Goal: Task Accomplishment & Management: Complete application form

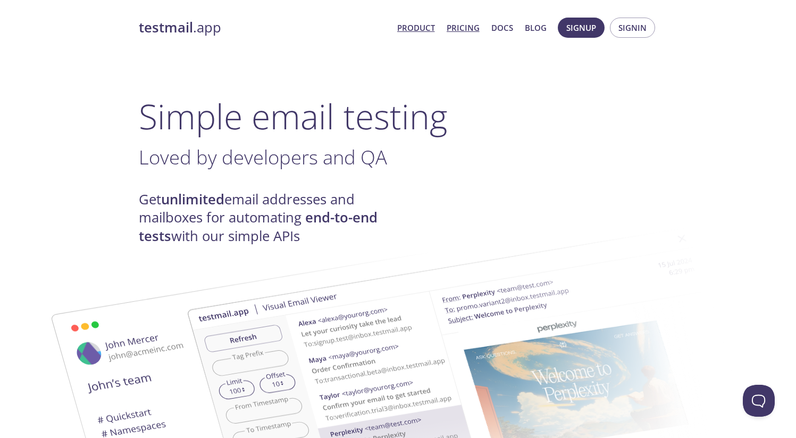
click at [475, 23] on link "Pricing" at bounding box center [463, 28] width 33 height 14
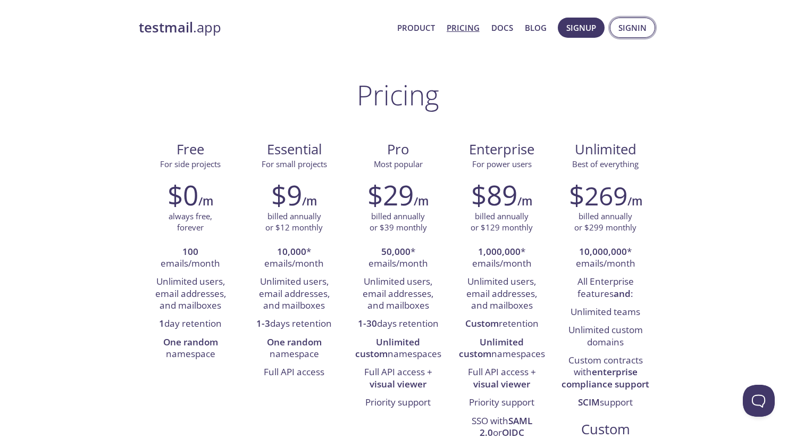
click at [622, 23] on span "Signin" at bounding box center [632, 28] width 28 height 14
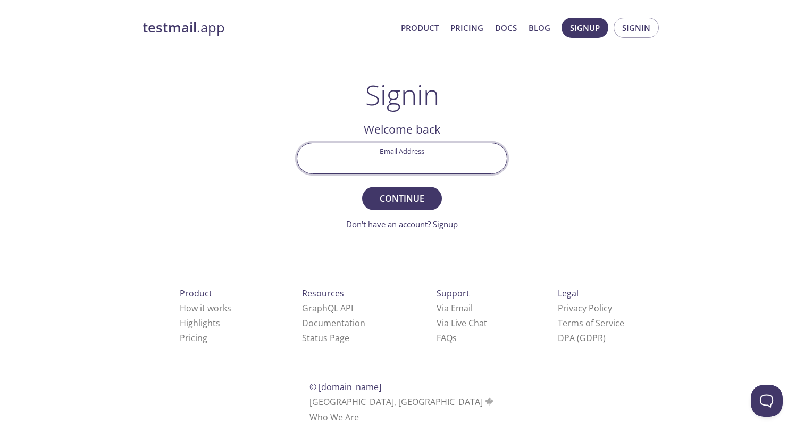
click at [400, 168] on input "Email Address" at bounding box center [402, 158] width 210 height 30
click at [582, 27] on span "Signup" at bounding box center [585, 28] width 30 height 14
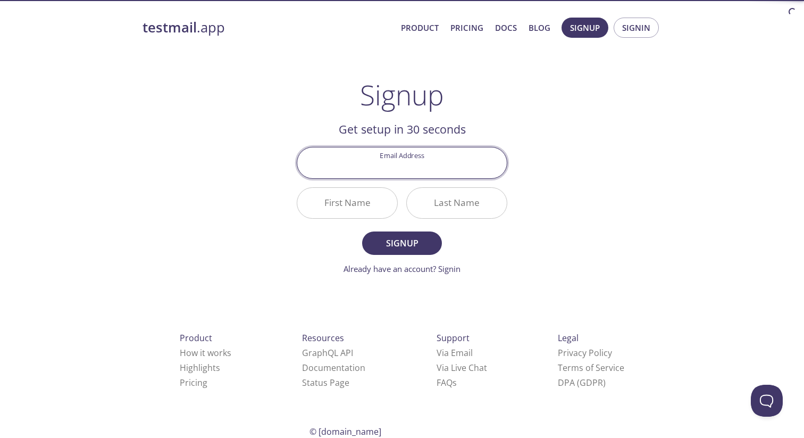
click at [396, 157] on input "Email Address" at bounding box center [402, 162] width 210 height 30
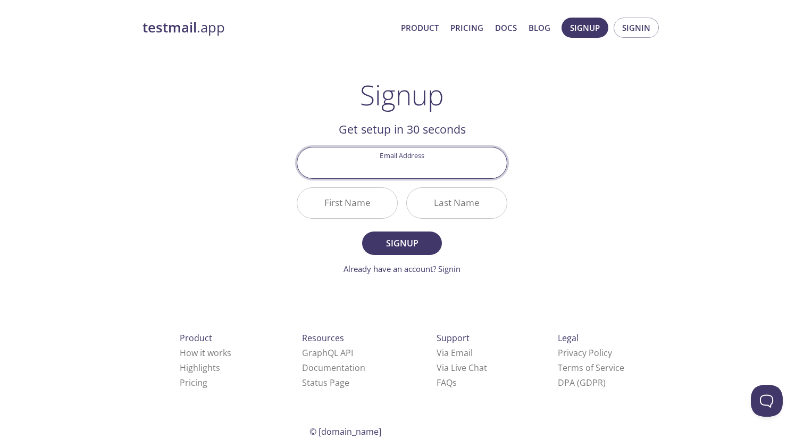
type input "[EMAIL_ADDRESS][DOMAIN_NAME]"
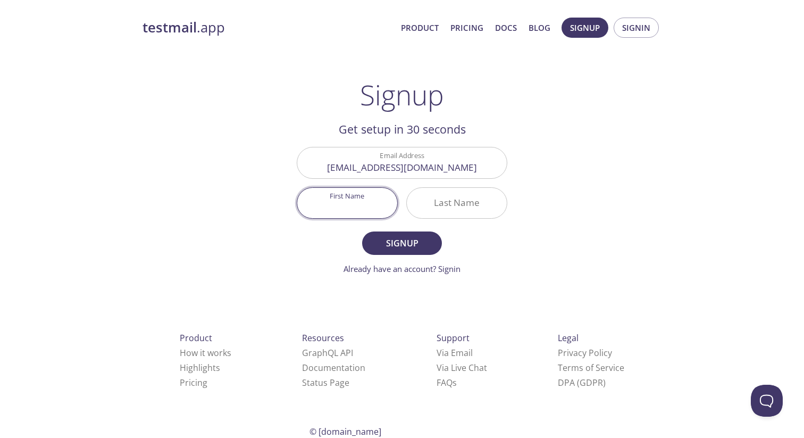
type input "E"
type input "Emme"
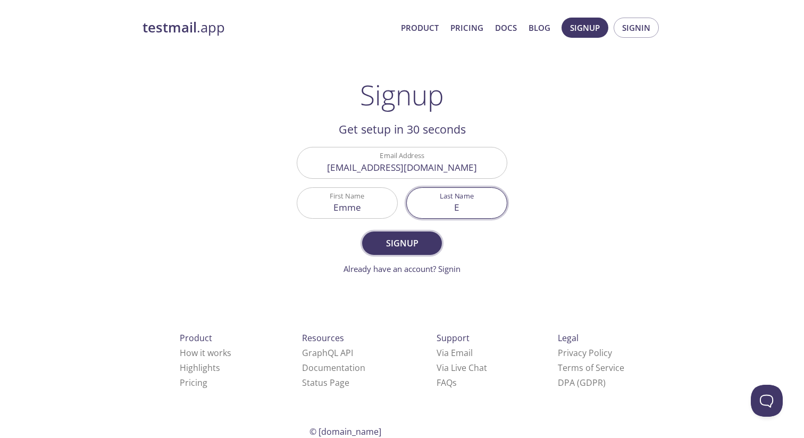
type input "E"
click at [383, 238] on span "Signup" at bounding box center [402, 243] width 56 height 15
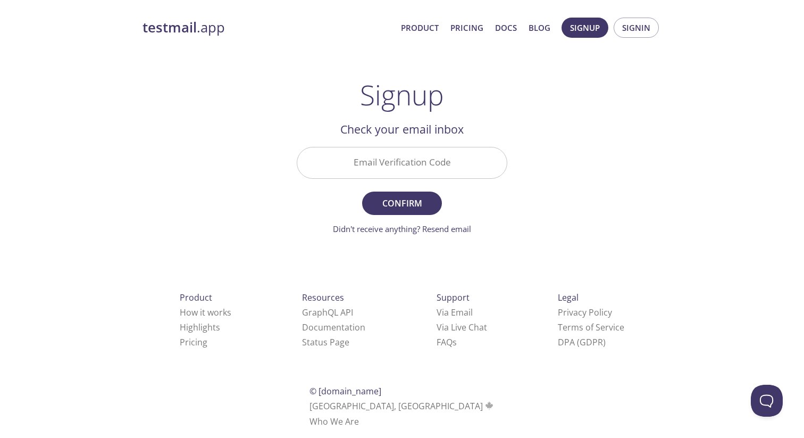
click at [423, 163] on input "Email Verification Code" at bounding box center [402, 162] width 210 height 30
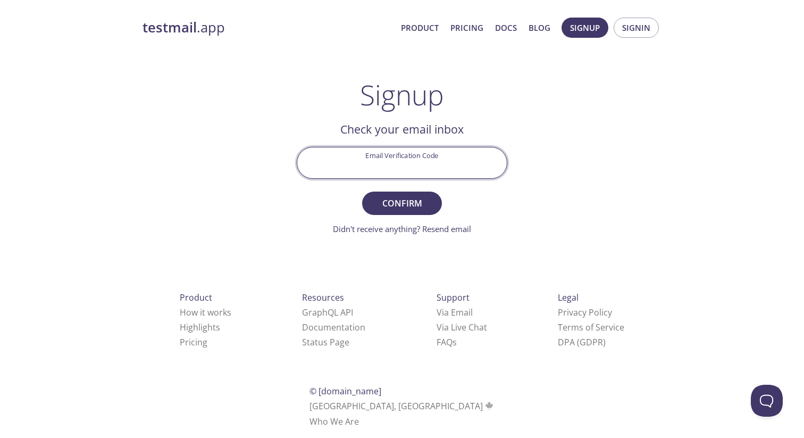
click at [465, 156] on input "Email Verification Code" at bounding box center [402, 162] width 210 height 30
paste input "[DOMAIN_NAME]"
type input "[DOMAIN_NAME]"
click at [400, 208] on span "Confirm" at bounding box center [402, 203] width 56 height 15
click at [444, 157] on input "[DOMAIN_NAME]" at bounding box center [402, 162] width 210 height 30
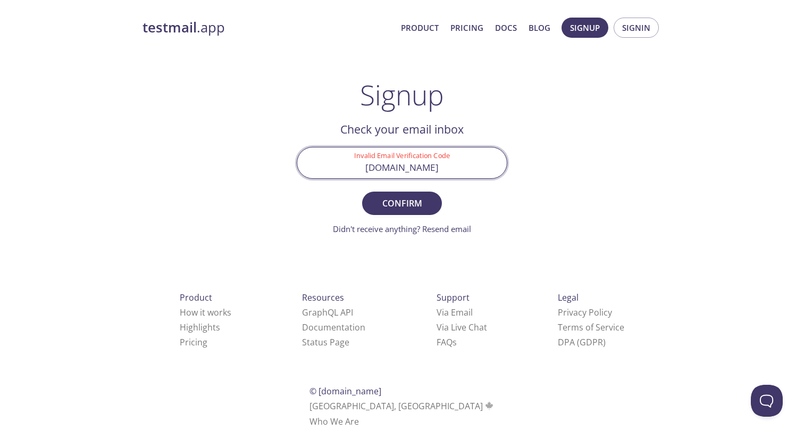
click at [444, 157] on input "[DOMAIN_NAME]" at bounding box center [402, 162] width 210 height 30
type input "C5PMMTX"
click at [362, 191] on button "Confirm" at bounding box center [402, 202] width 80 height 23
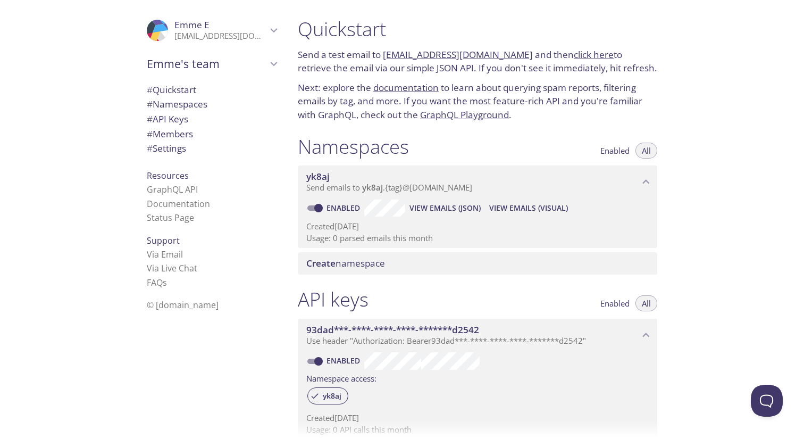
click at [166, 101] on span "# Namespaces" at bounding box center [177, 104] width 61 height 12
click at [86, 192] on div ".cls-1 { fill: #6d5ca8; } .cls-2 { fill: #3fc191; } .cls-3 { fill: #3b4752; } .…" at bounding box center [144, 219] width 289 height 438
click at [612, 151] on span "Enabled" at bounding box center [614, 151] width 29 height 0
click at [647, 151] on span "All" at bounding box center [646, 151] width 9 height 0
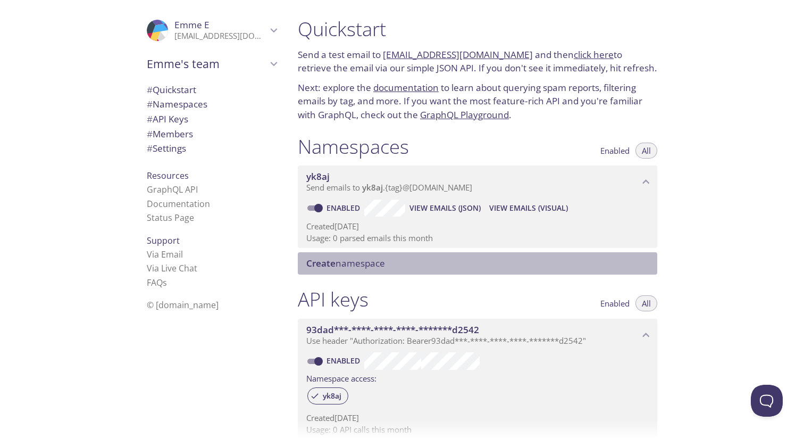
click at [399, 265] on span "Create namespace" at bounding box center [479, 263] width 347 height 12
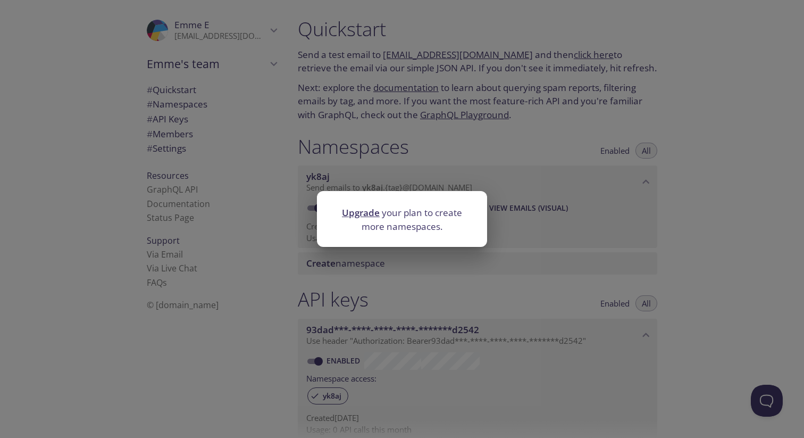
click at [443, 174] on div "Upgrade your plan to create more namespaces." at bounding box center [402, 219] width 804 height 438
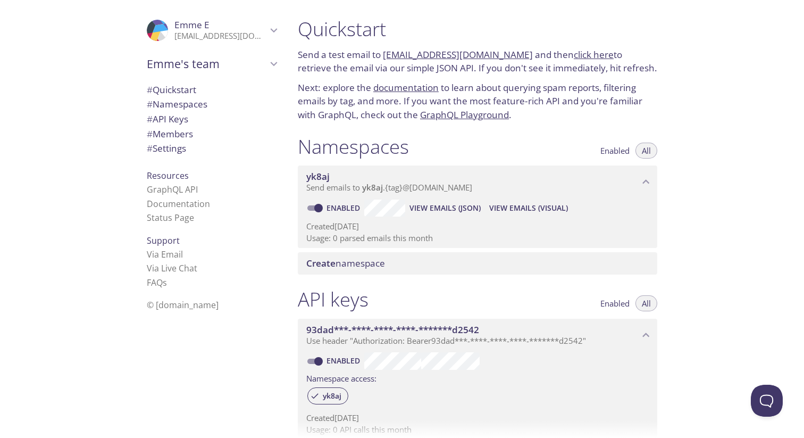
click at [425, 187] on span "Send emails to yk8aj . {tag} @[DOMAIN_NAME]" at bounding box center [389, 187] width 166 height 11
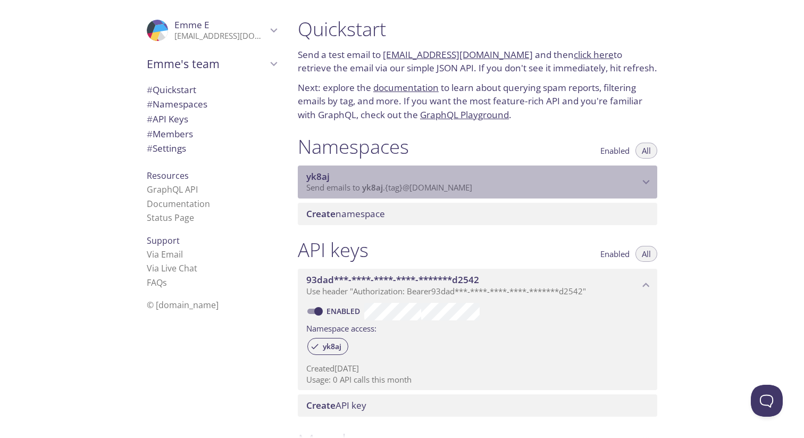
drag, startPoint x: 492, startPoint y: 187, endPoint x: 380, endPoint y: 190, distance: 112.8
click at [380, 190] on p "Send emails to yk8aj . {tag} @[DOMAIN_NAME]" at bounding box center [472, 187] width 333 height 11
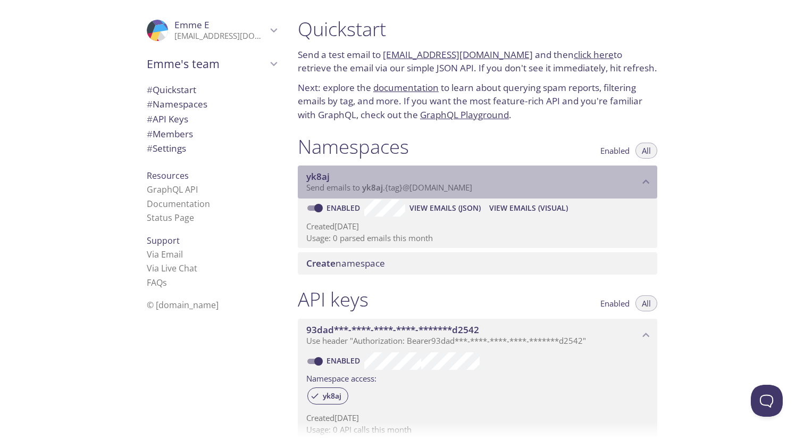
click at [403, 187] on span "Send emails to yk8aj . {tag} @[DOMAIN_NAME]" at bounding box center [389, 187] width 166 height 11
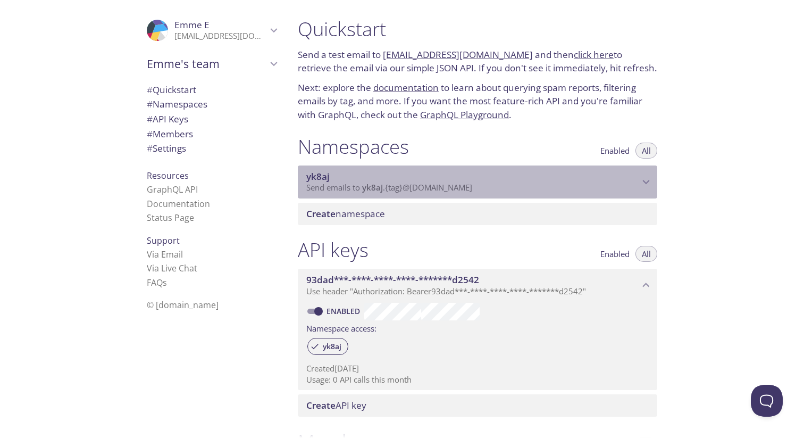
click at [403, 187] on span "Send emails to yk8aj . {tag} @[DOMAIN_NAME]" at bounding box center [389, 187] width 166 height 11
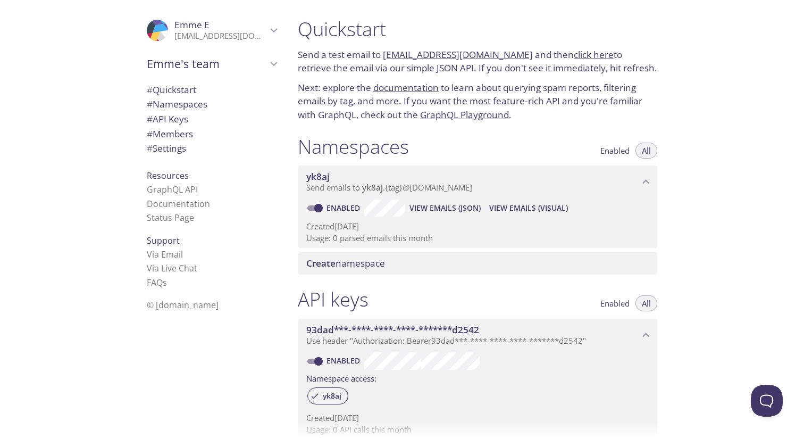
click at [176, 90] on span "# Quickstart" at bounding box center [171, 89] width 49 height 12
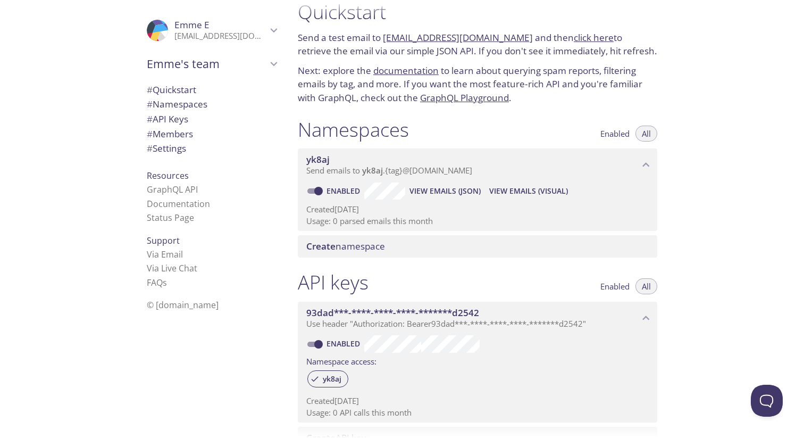
click at [574, 43] on link "click here" at bounding box center [594, 37] width 40 height 12
click at [519, 54] on p "Send a test email to [EMAIL_ADDRESS][DOMAIN_NAME] and then click here to retrie…" at bounding box center [478, 44] width 360 height 27
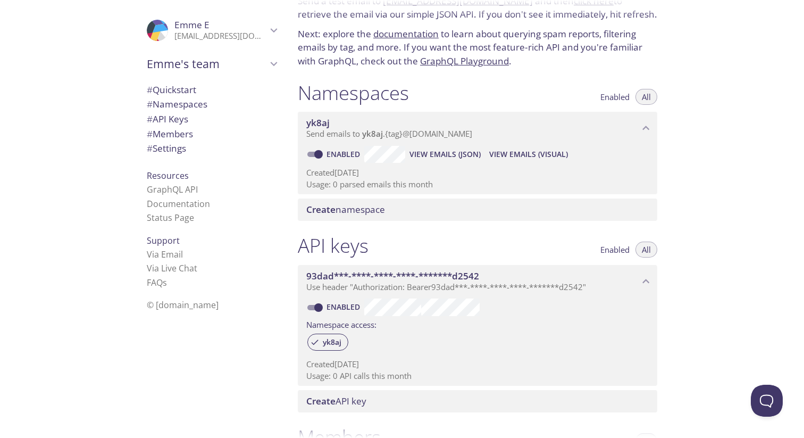
scroll to position [57, 0]
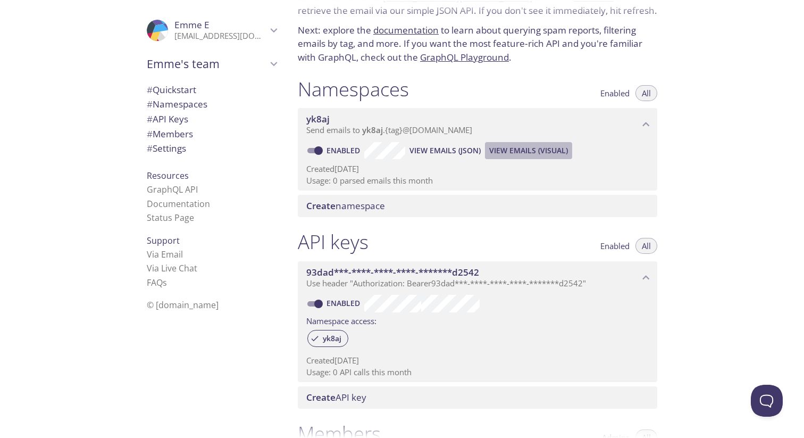
click at [506, 153] on span "View Emails (Visual)" at bounding box center [528, 150] width 79 height 13
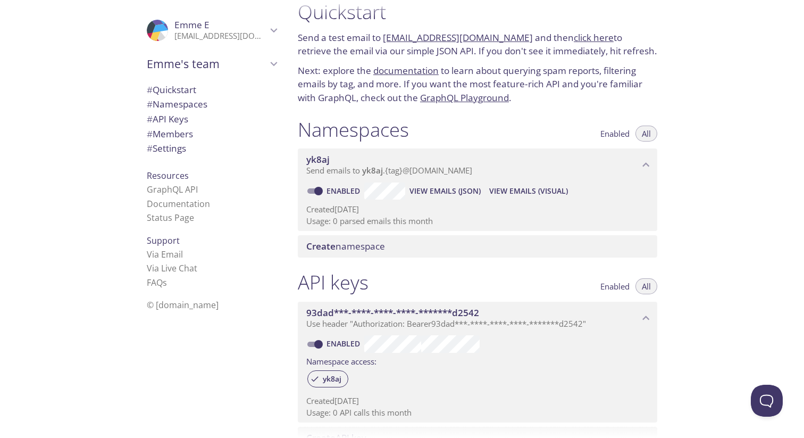
scroll to position [49, 0]
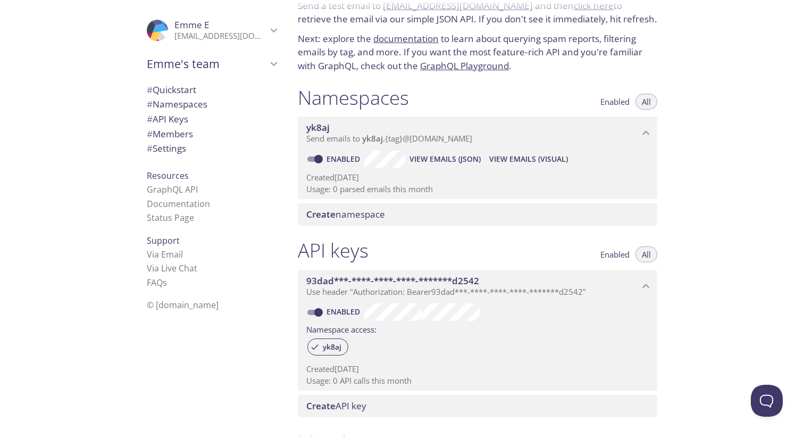
click at [427, 158] on span "View Emails (JSON)" at bounding box center [444, 159] width 71 height 13
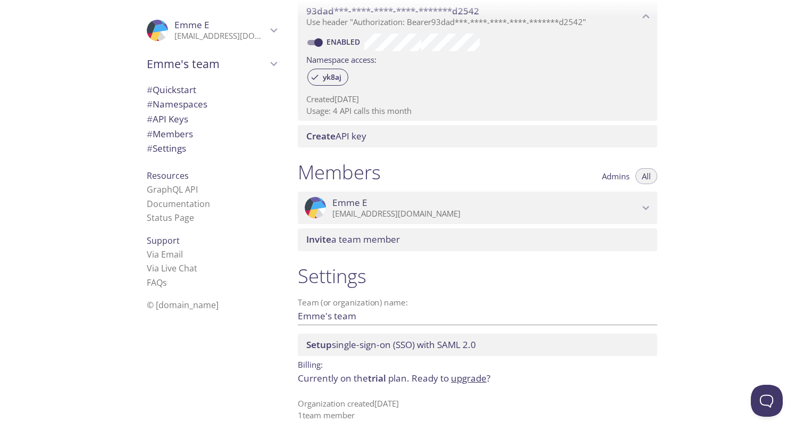
scroll to position [0, 0]
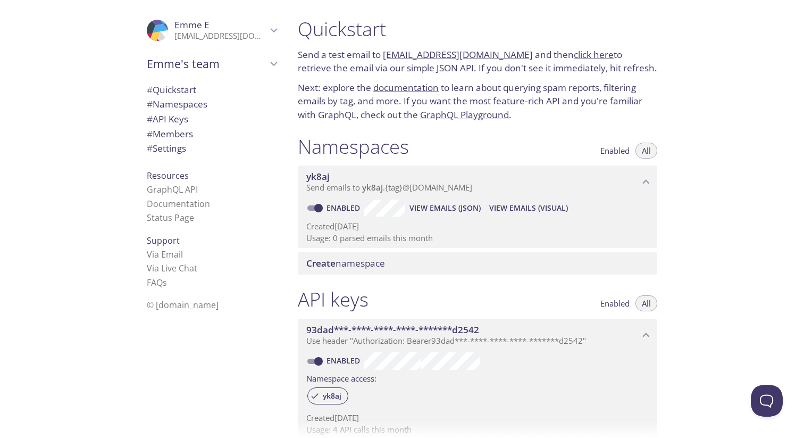
click at [248, 30] on span "Emme E" at bounding box center [220, 25] width 93 height 12
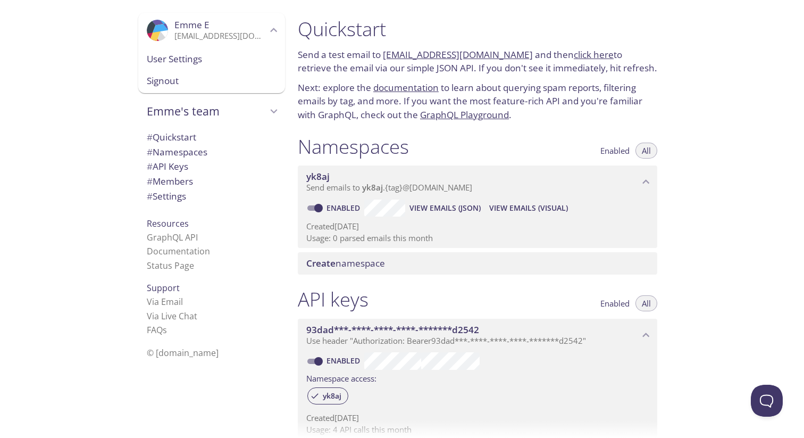
click at [172, 63] on span "User Settings" at bounding box center [212, 59] width 130 height 14
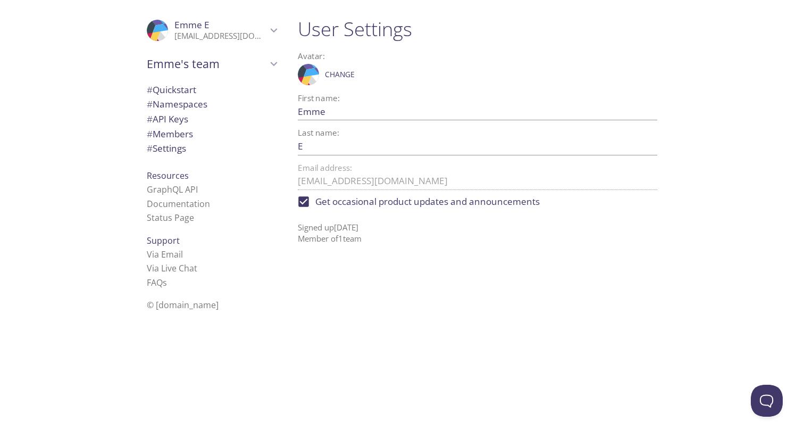
click at [82, 111] on div ".cls-1 { fill: #6d5ca8; } .cls-2 { fill: #3fc191; } .cls-3 { fill: #3b4752; } .…" at bounding box center [144, 219] width 289 height 438
